Goal: Information Seeking & Learning: Understand process/instructions

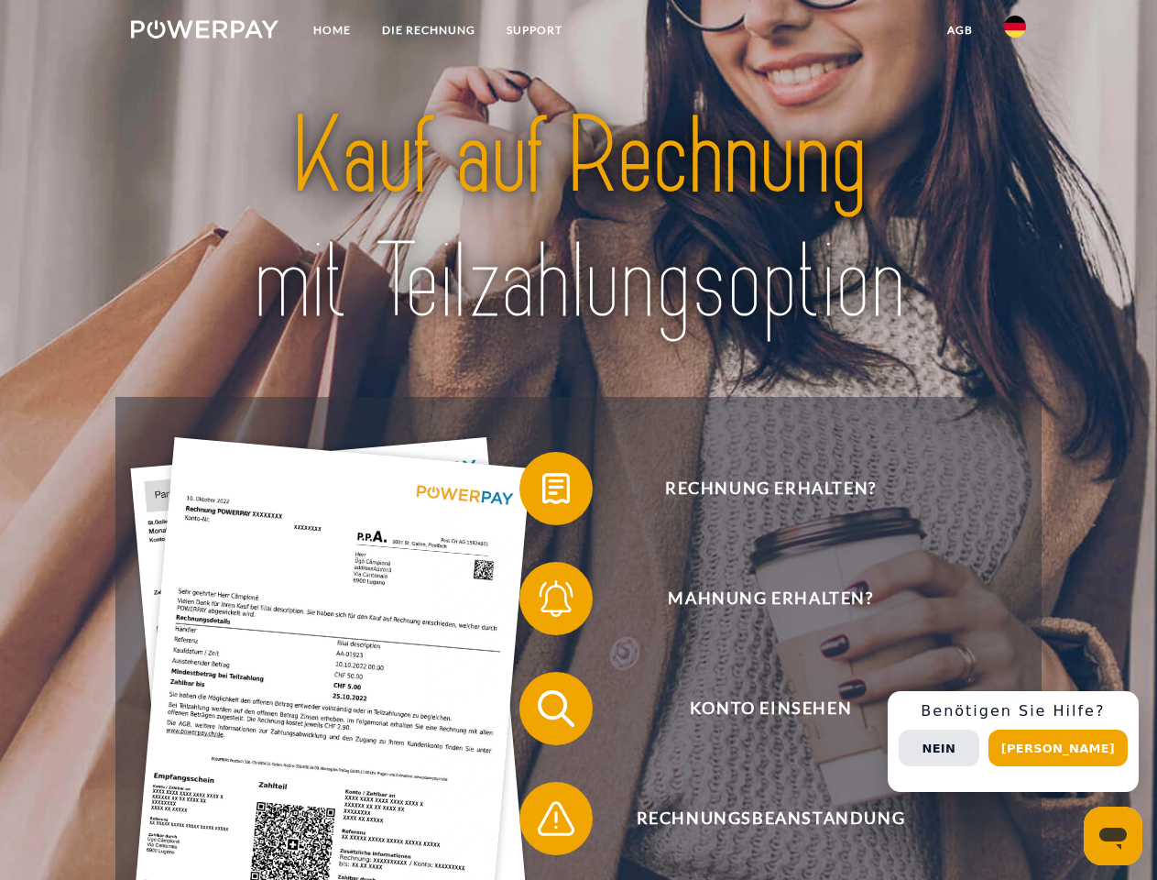
click at [204, 32] on img at bounding box center [205, 29] width 148 height 18
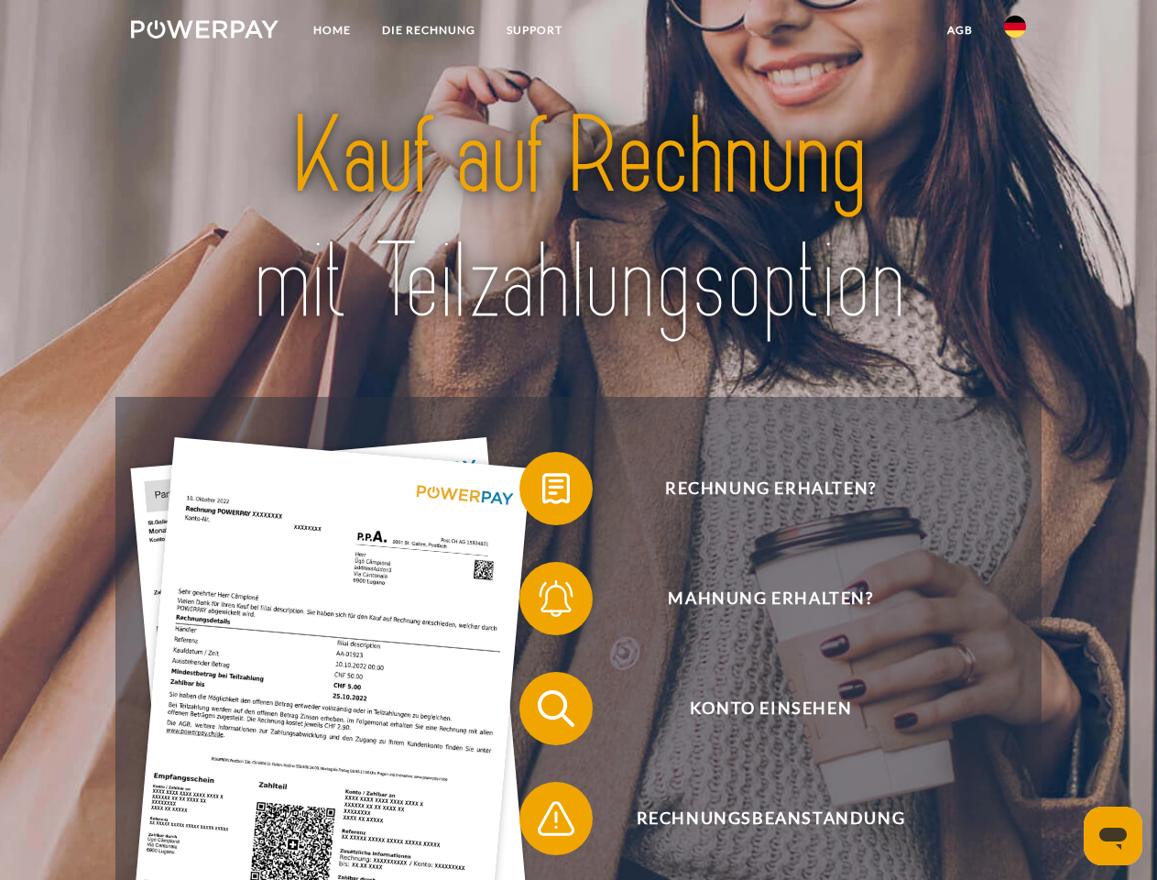
click at [1015, 32] on img at bounding box center [1015, 27] width 22 height 22
click at [959, 30] on link "agb" at bounding box center [960, 30] width 57 height 33
click at [543, 492] on span at bounding box center [529, 489] width 92 height 92
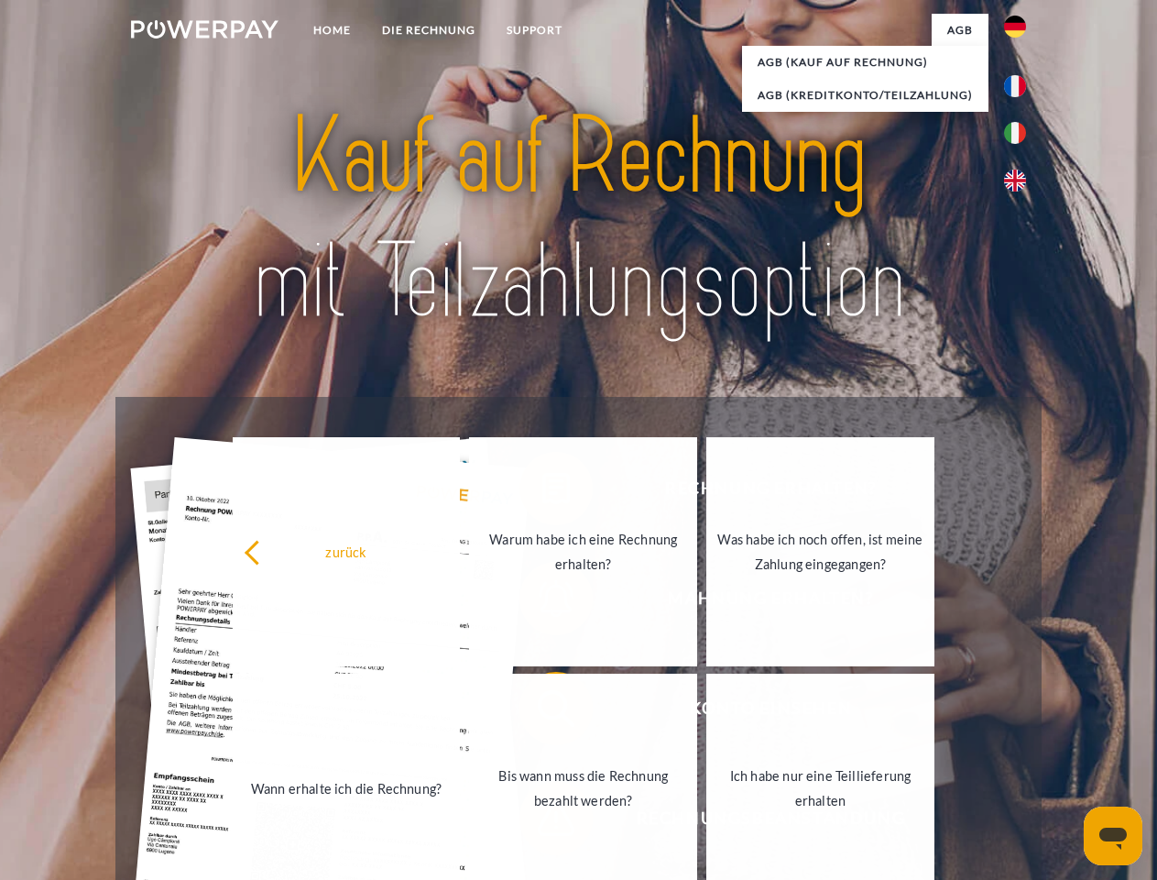
click at [543, 602] on div "Rechnung erhalten? Mahnung erhalten? Konto einsehen" at bounding box center [578, 763] width 926 height 733
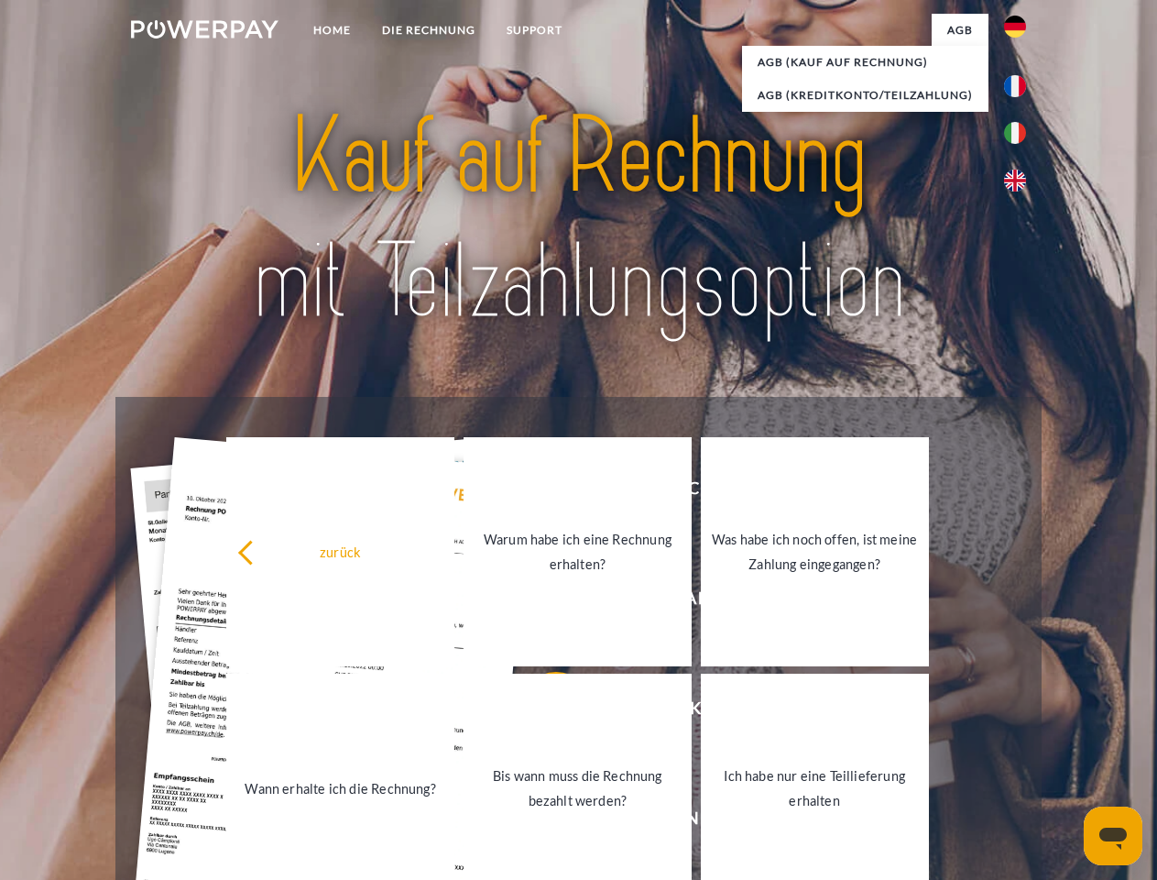
click at [543, 712] on link "Bis wann muss die Rechnung bezahlt werden?" at bounding box center [578, 788] width 228 height 229
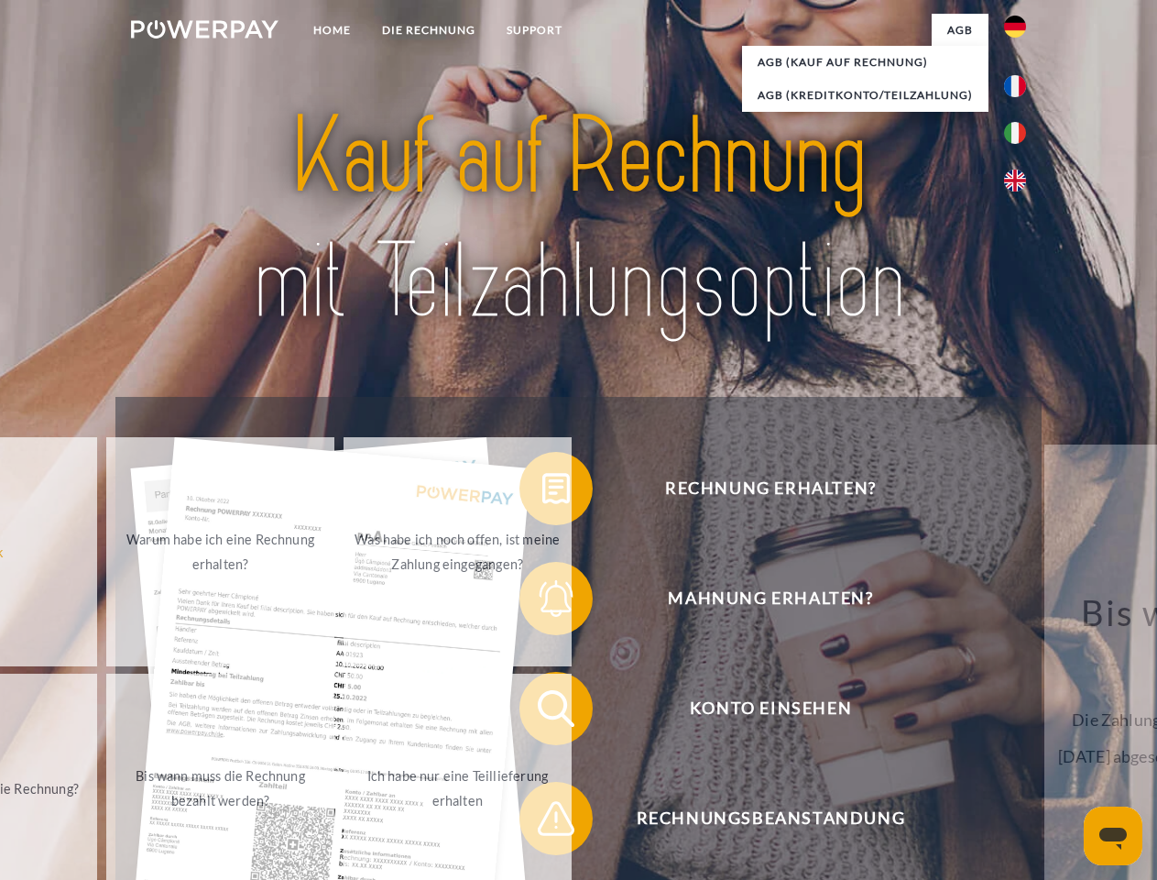
click at [543, 822] on span at bounding box center [529, 819] width 92 height 92
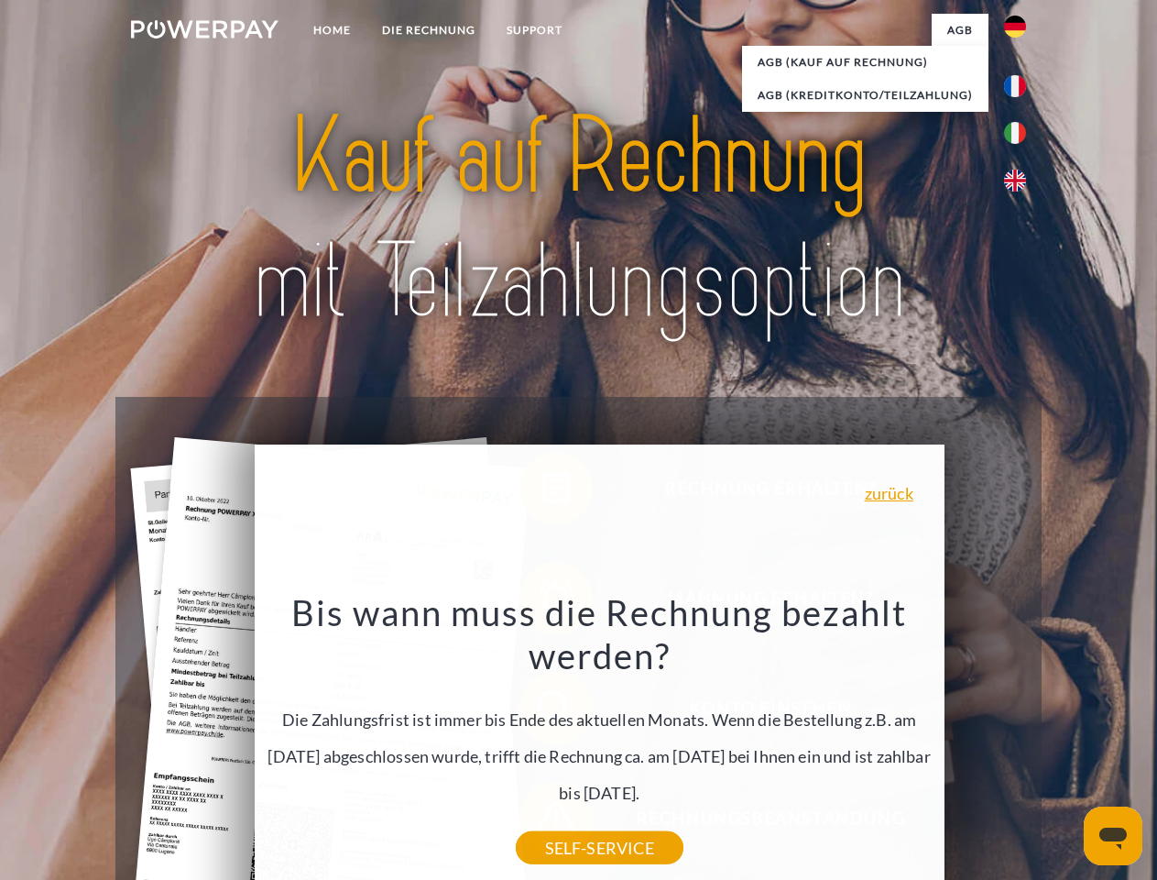
click at [1020, 741] on div "Rechnung erhalten? Mahnung erhalten? Konto einsehen" at bounding box center [578, 763] width 926 height 733
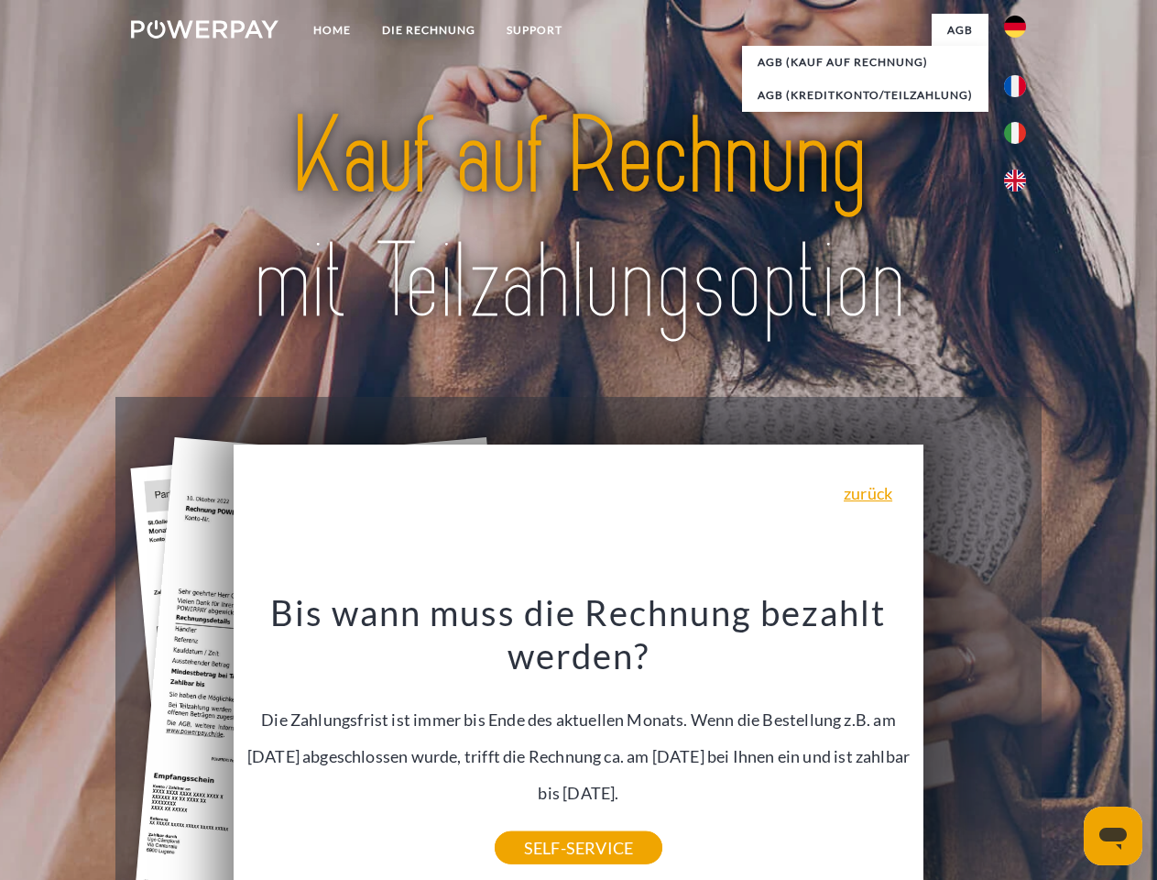
click at [975, 745] on span "Konto einsehen" at bounding box center [770, 708] width 449 height 73
click at [1065, 748] on header "Home DIE RECHNUNG SUPPORT" at bounding box center [578, 633] width 1157 height 1266
